Goal: Task Accomplishment & Management: Manage account settings

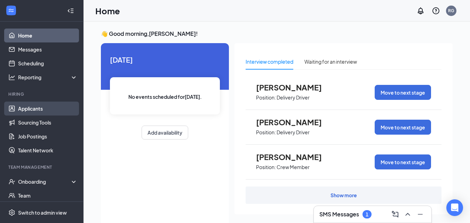
click at [40, 111] on link "Applicants" at bounding box center [48, 109] width 60 height 14
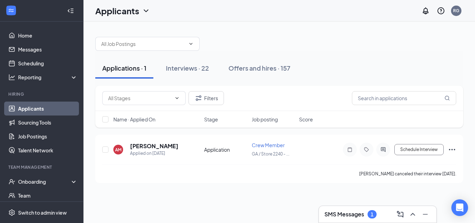
click at [253, 56] on div "Applications · 1 Interviews · 22 Offers and hires · 157" at bounding box center [279, 68] width 368 height 35
click at [260, 73] on button "Offers and hires · 157" at bounding box center [260, 68] width 76 height 21
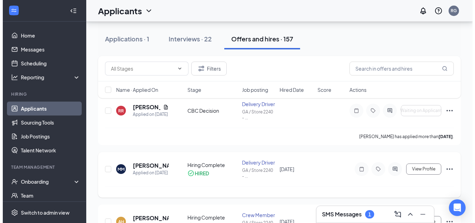
scroll to position [35, 0]
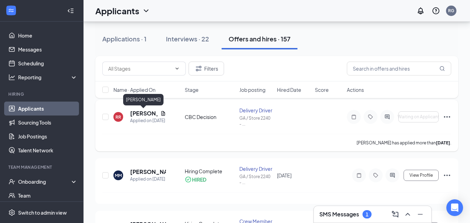
click at [141, 112] on h5 "[PERSON_NAME]" at bounding box center [143, 114] width 27 height 8
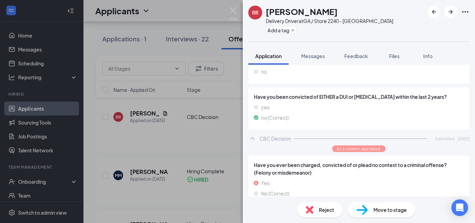
scroll to position [486, 0]
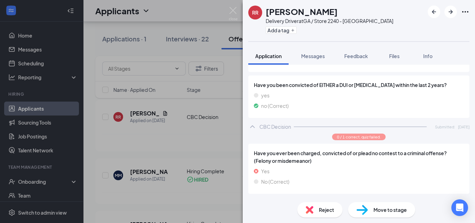
click at [388, 212] on span "Move to stage" at bounding box center [390, 210] width 33 height 8
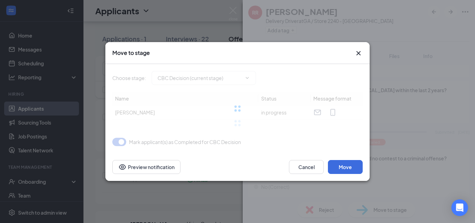
type input "CHECKR - Select MVRs and CBCs (next stage)"
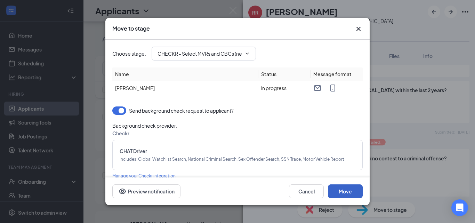
click at [339, 193] on button "Move" at bounding box center [345, 191] width 35 height 14
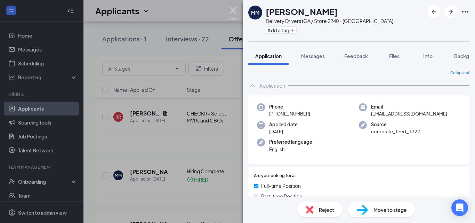
click at [234, 12] on img at bounding box center [233, 14] width 9 height 14
